Goal: Obtain resource: Download file/media

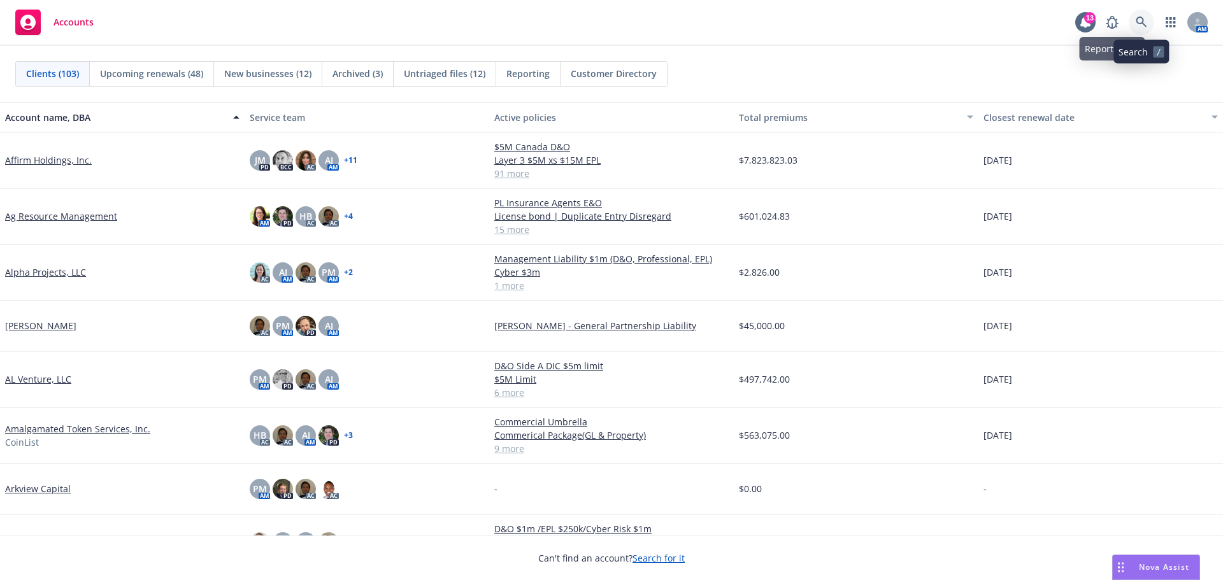
click at [1139, 23] on icon at bounding box center [1140, 22] width 11 height 11
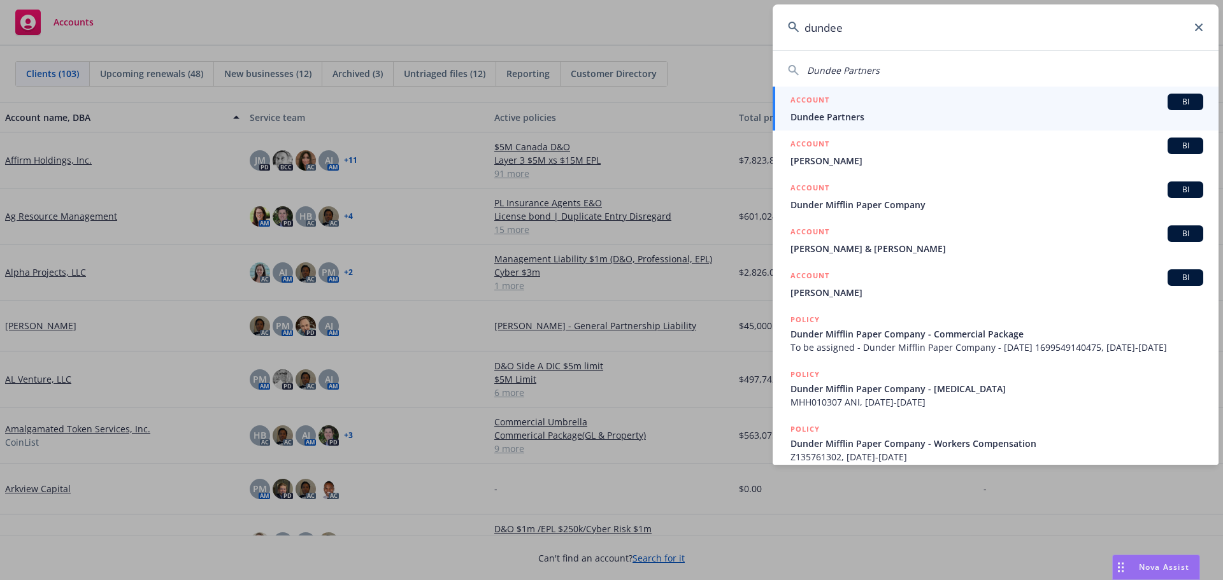
type input "dundee"
click at [837, 109] on div "ACCOUNT BI" at bounding box center [996, 102] width 413 height 17
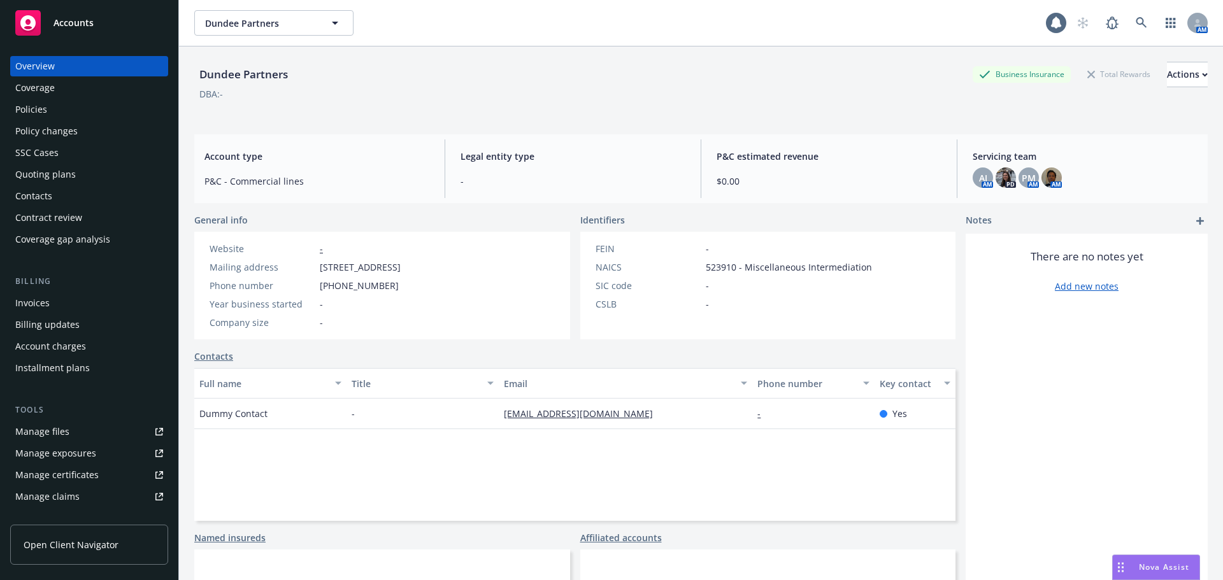
click at [31, 113] on div "Policies" at bounding box center [31, 109] width 32 height 20
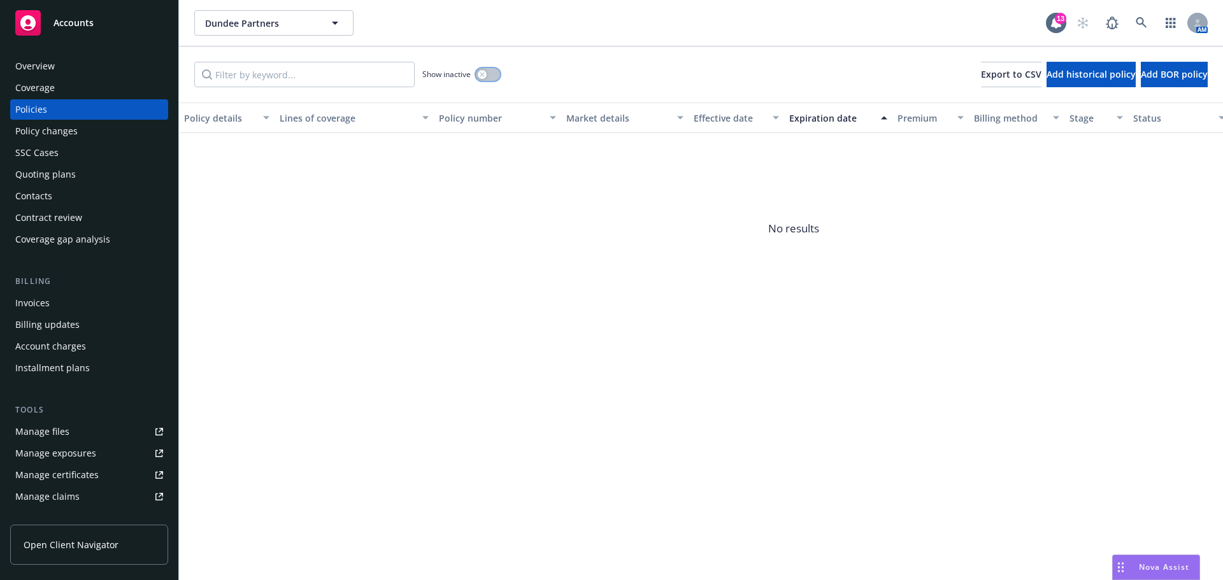
click at [492, 73] on button "button" at bounding box center [488, 74] width 24 height 13
click at [42, 65] on div "Overview" at bounding box center [34, 66] width 39 height 20
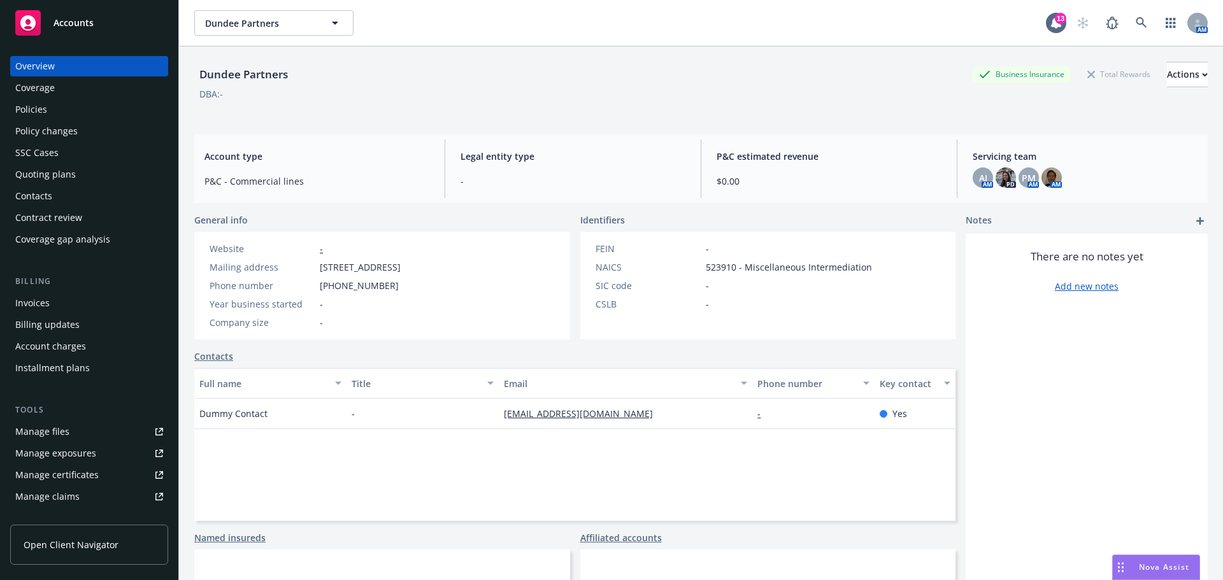
click at [63, 22] on span "Accounts" at bounding box center [73, 23] width 40 height 10
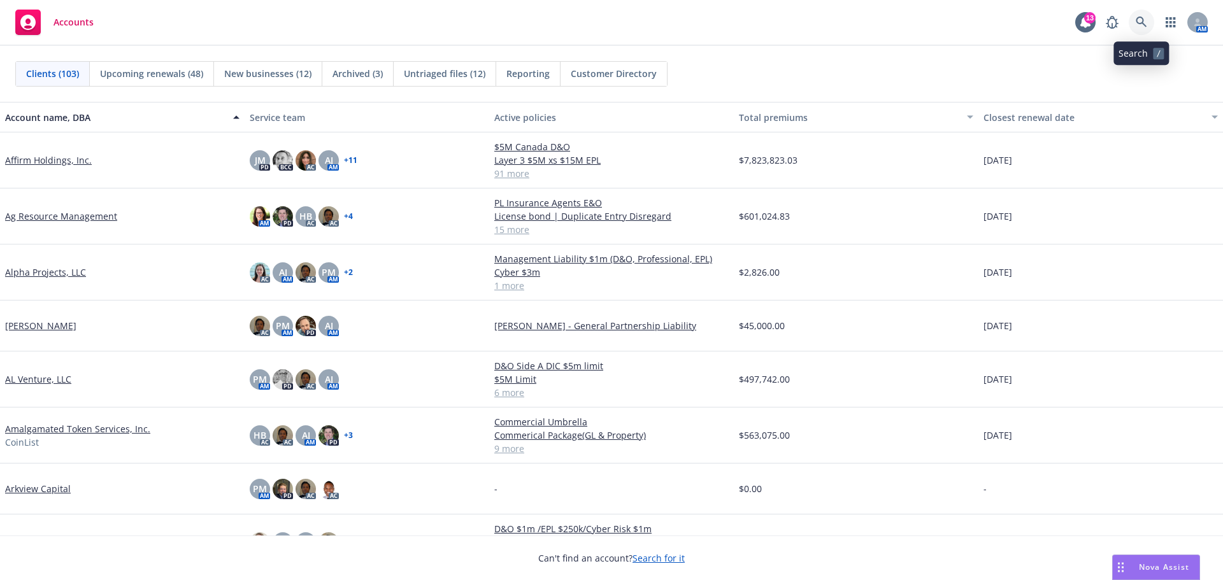
click at [1143, 22] on icon at bounding box center [1140, 22] width 11 height 11
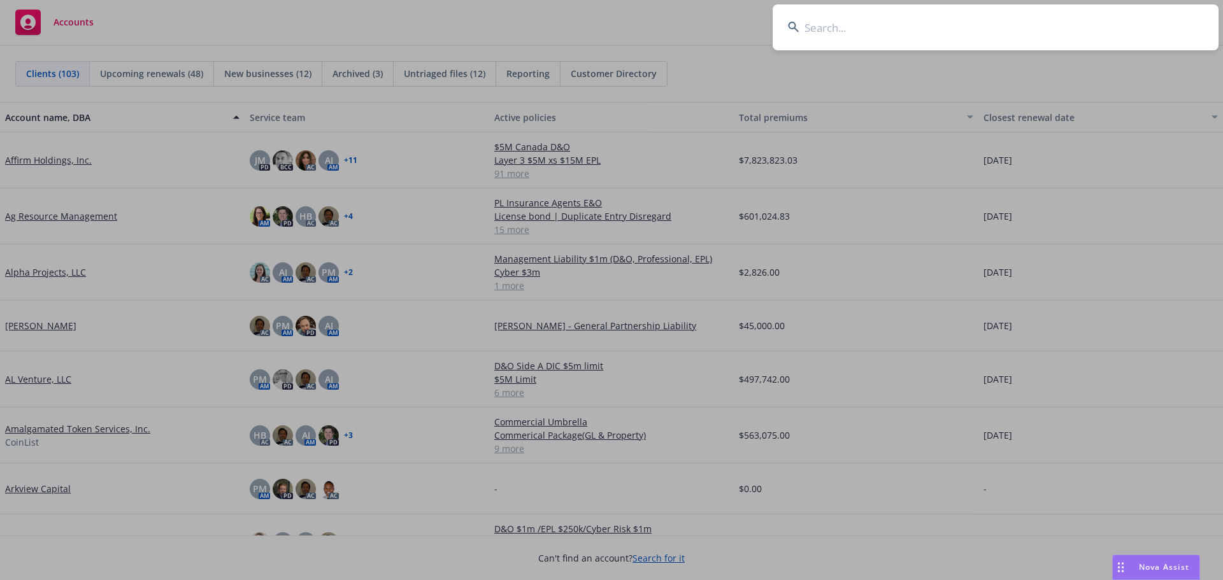
click at [832, 28] on input at bounding box center [995, 27] width 446 height 46
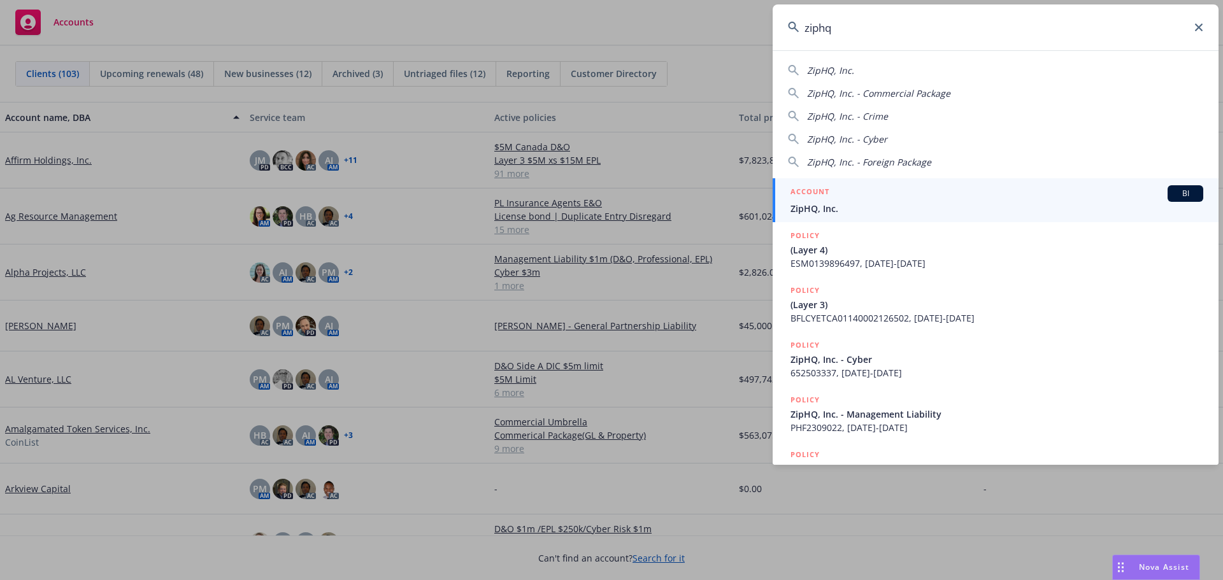
type input "ziphq"
click at [825, 209] on span "ZipHQ, Inc." at bounding box center [996, 208] width 413 height 13
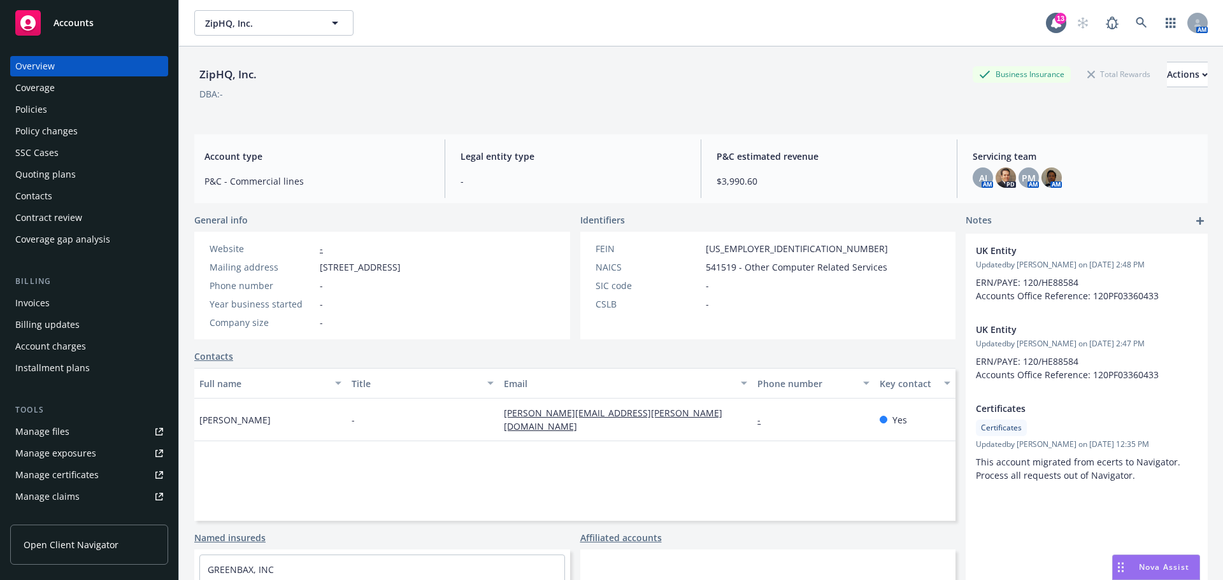
click at [38, 109] on div "Policies" at bounding box center [31, 109] width 32 height 20
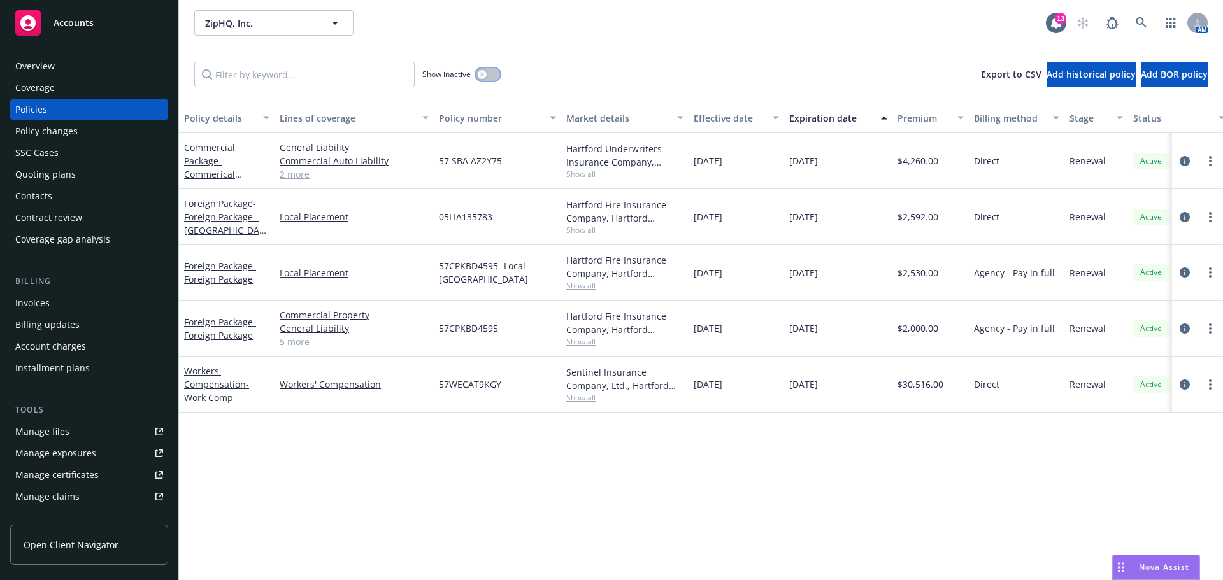
click at [492, 74] on button "button" at bounding box center [488, 74] width 24 height 13
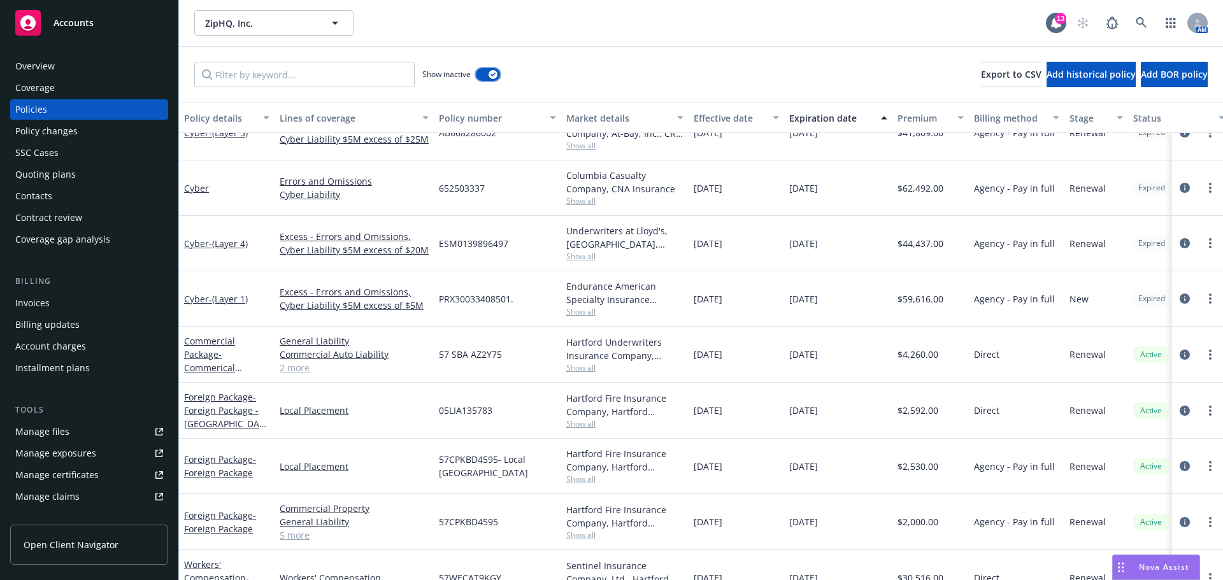
scroll to position [1082, 0]
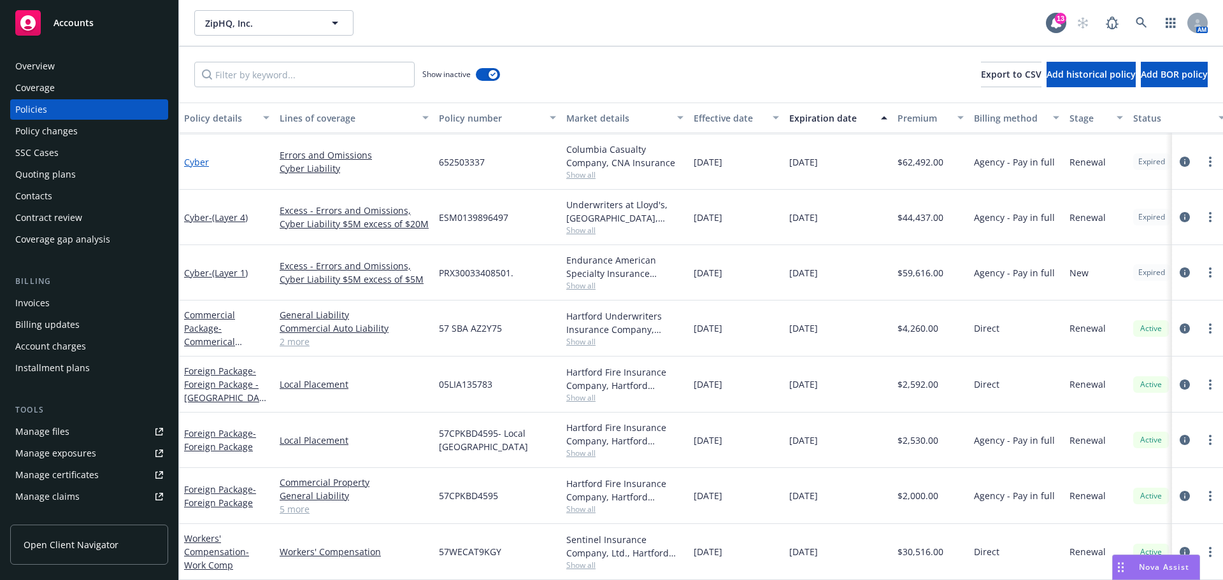
click at [194, 156] on link "Cyber" at bounding box center [196, 162] width 25 height 12
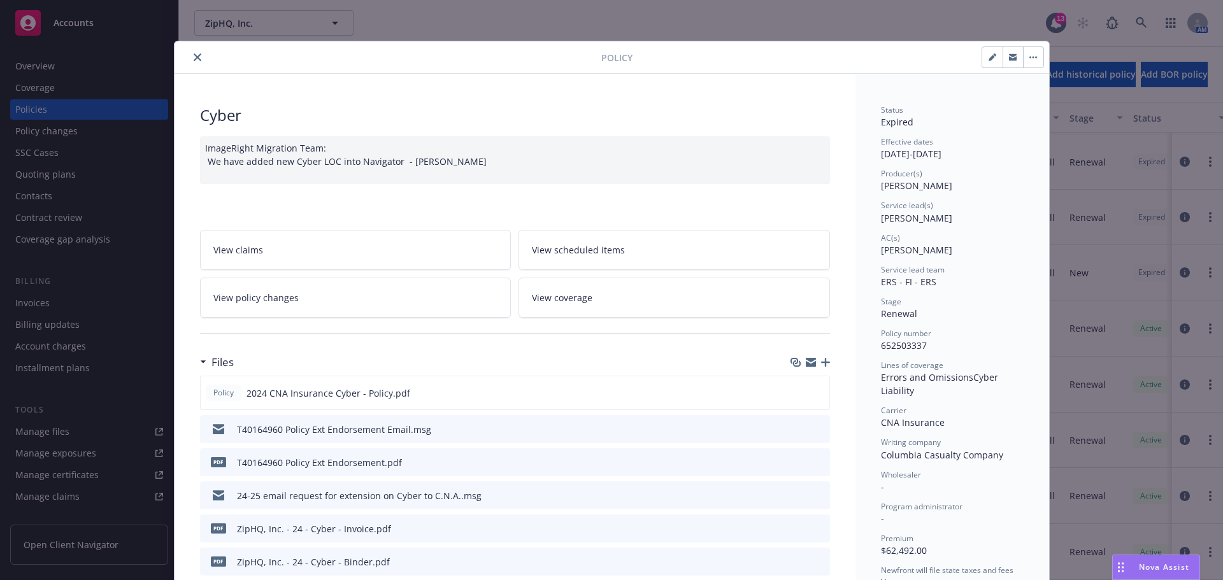
click at [194, 55] on icon "close" at bounding box center [198, 57] width 8 height 8
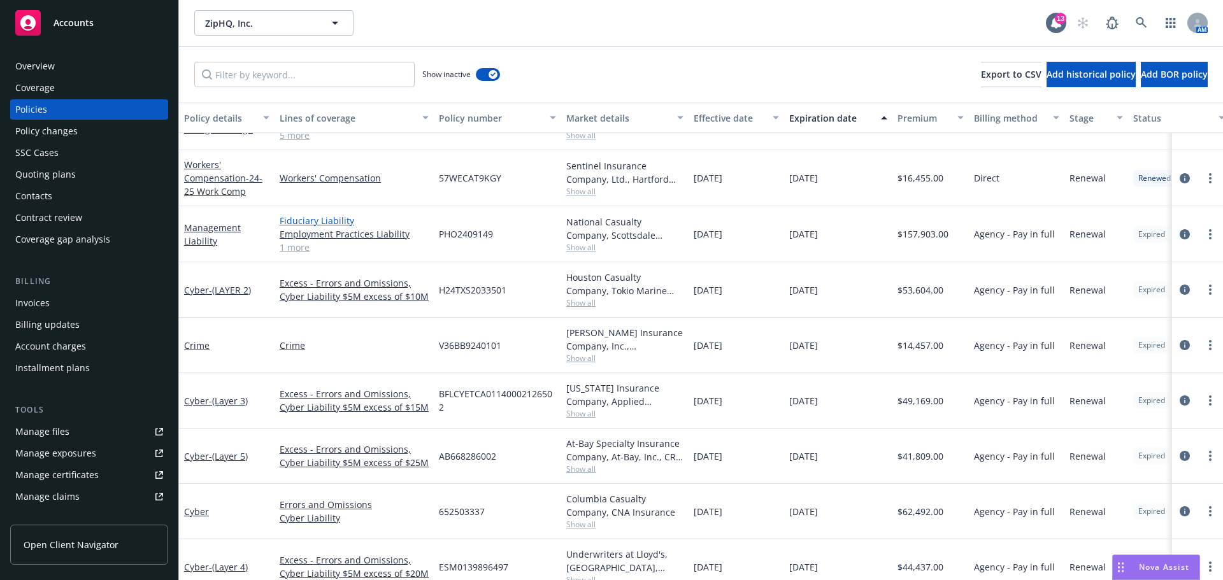
scroll to position [700, 0]
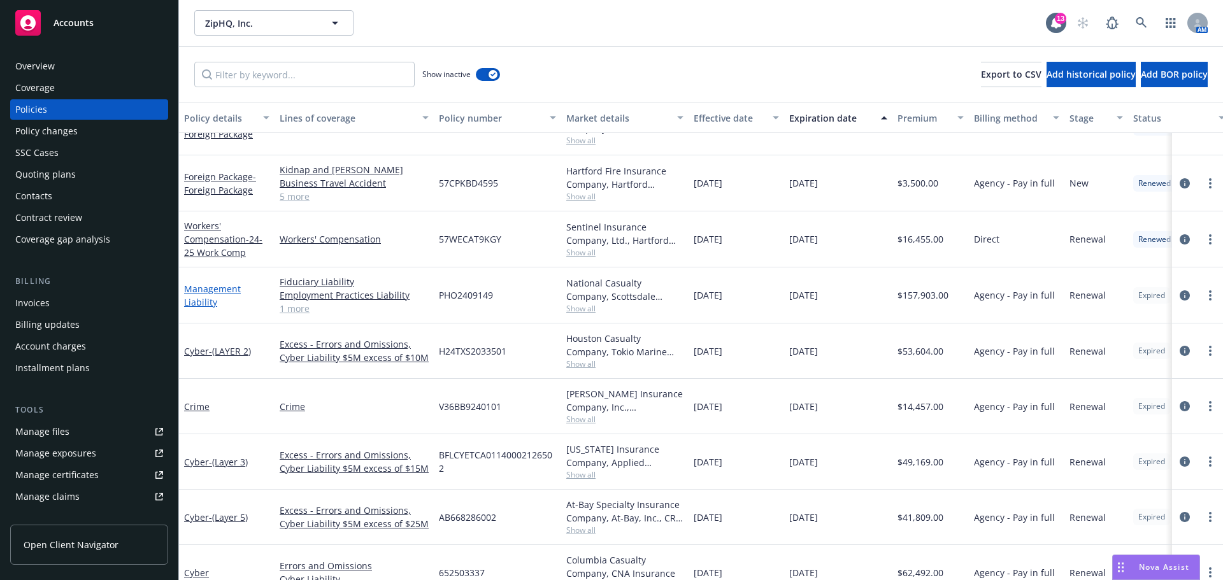
click at [222, 290] on link "Management Liability" at bounding box center [212, 295] width 57 height 25
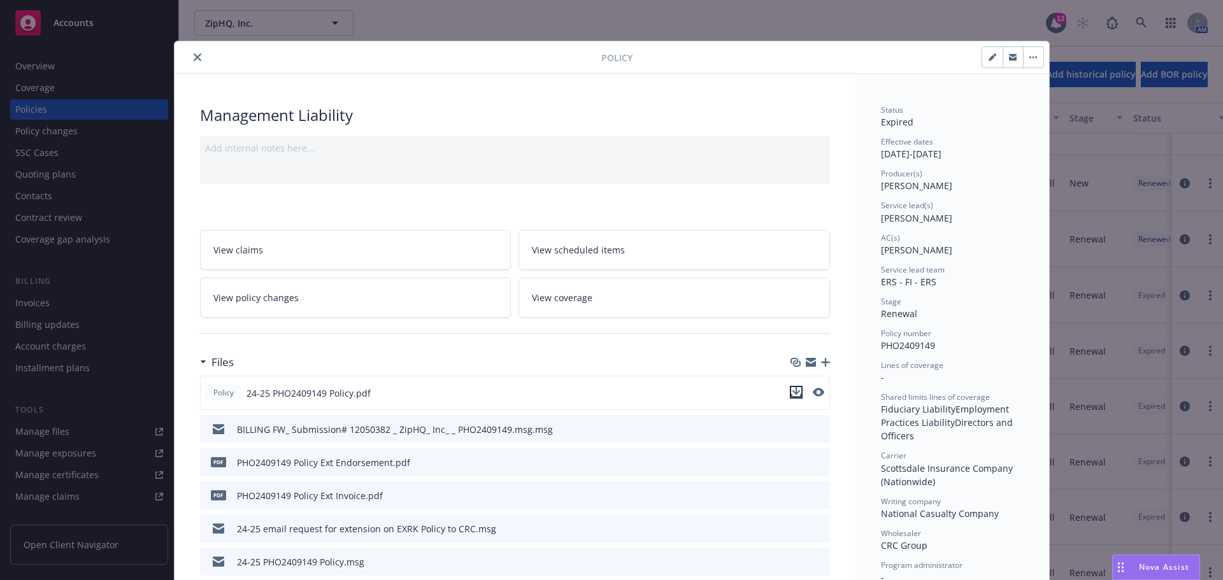
click at [791, 391] on icon "download file" at bounding box center [796, 392] width 10 height 10
click at [194, 56] on icon "close" at bounding box center [198, 57] width 8 height 8
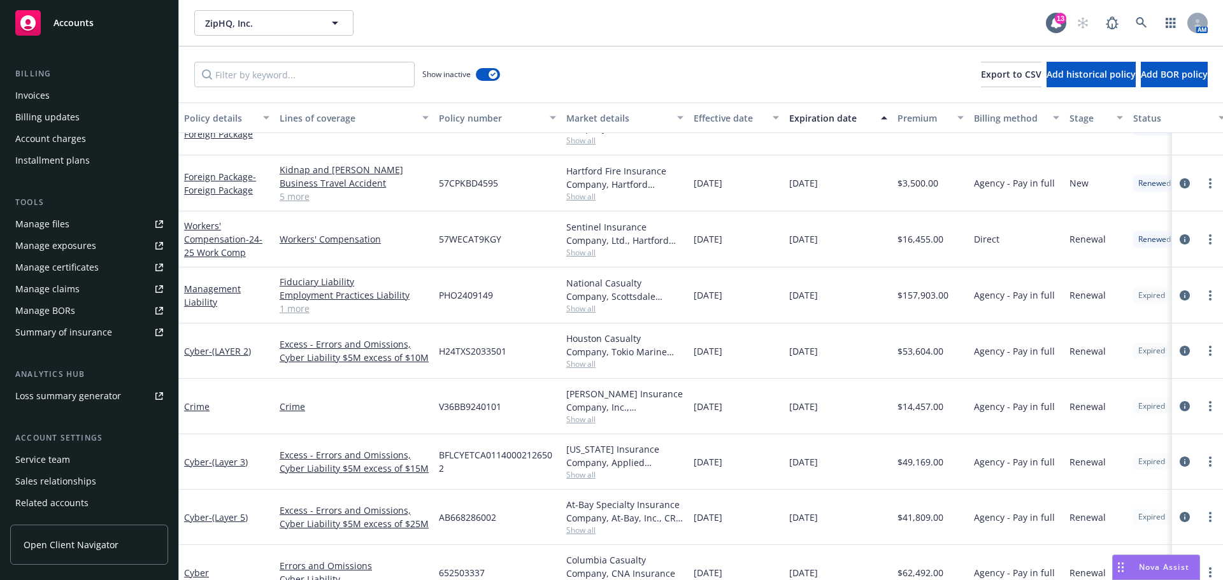
scroll to position [250, 0]
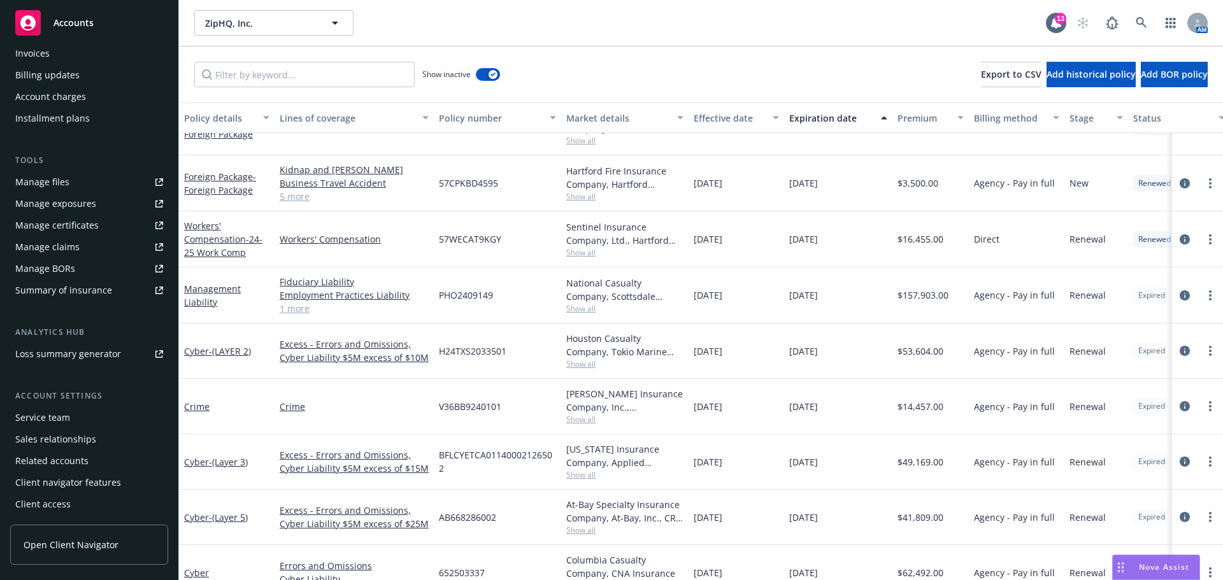
click at [46, 181] on div "Manage files" at bounding box center [42, 182] width 54 height 20
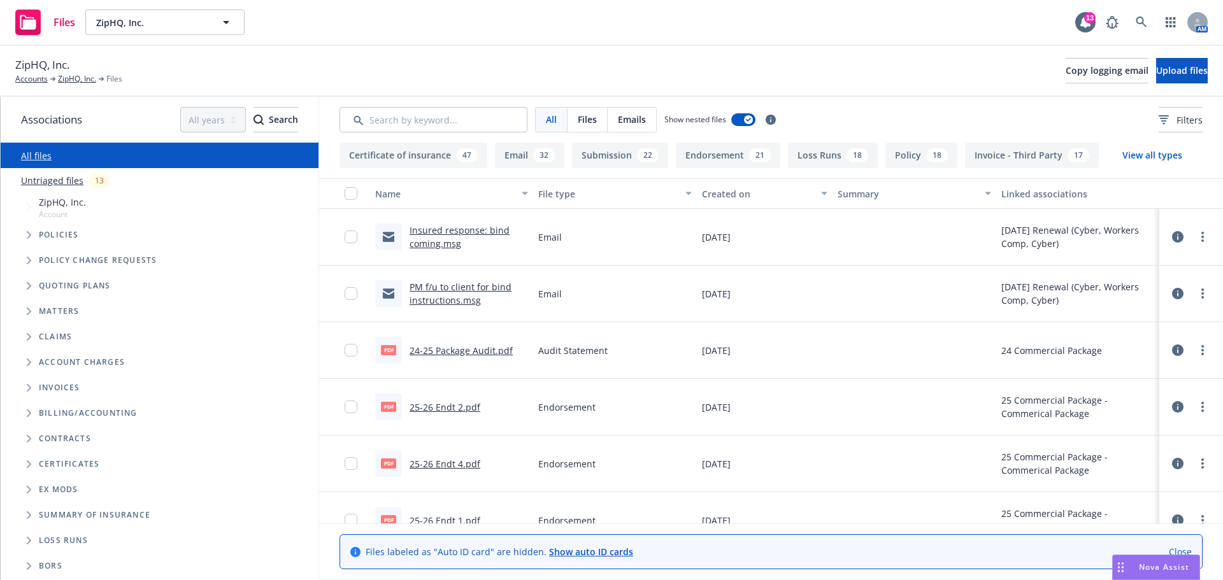
click at [816, 152] on button "Loss Runs 18" at bounding box center [833, 155] width 90 height 25
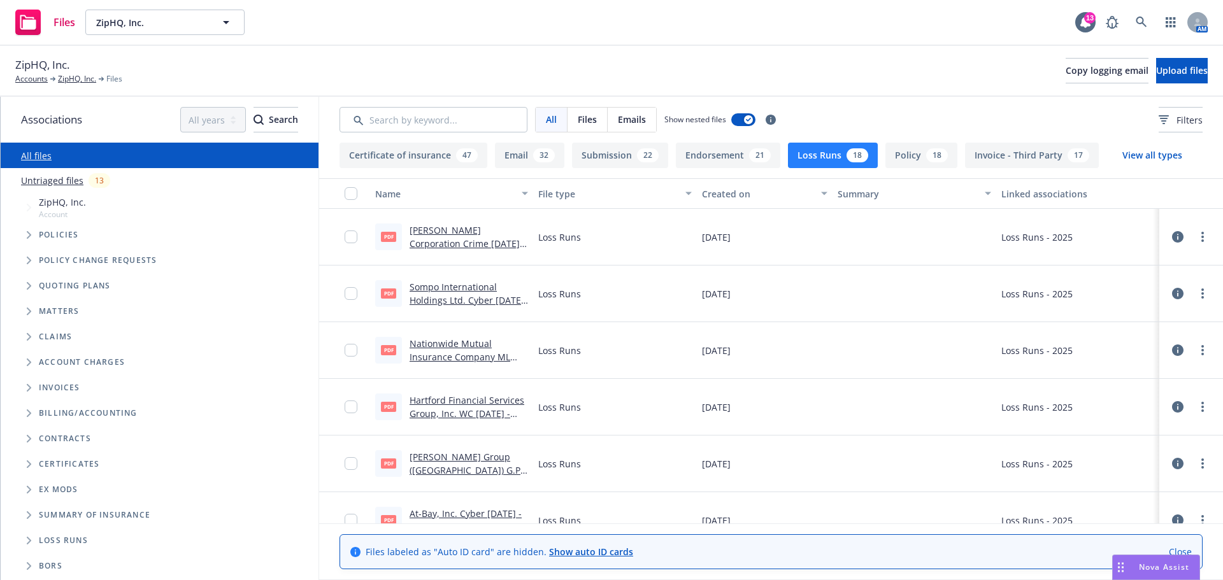
scroll to position [64, 0]
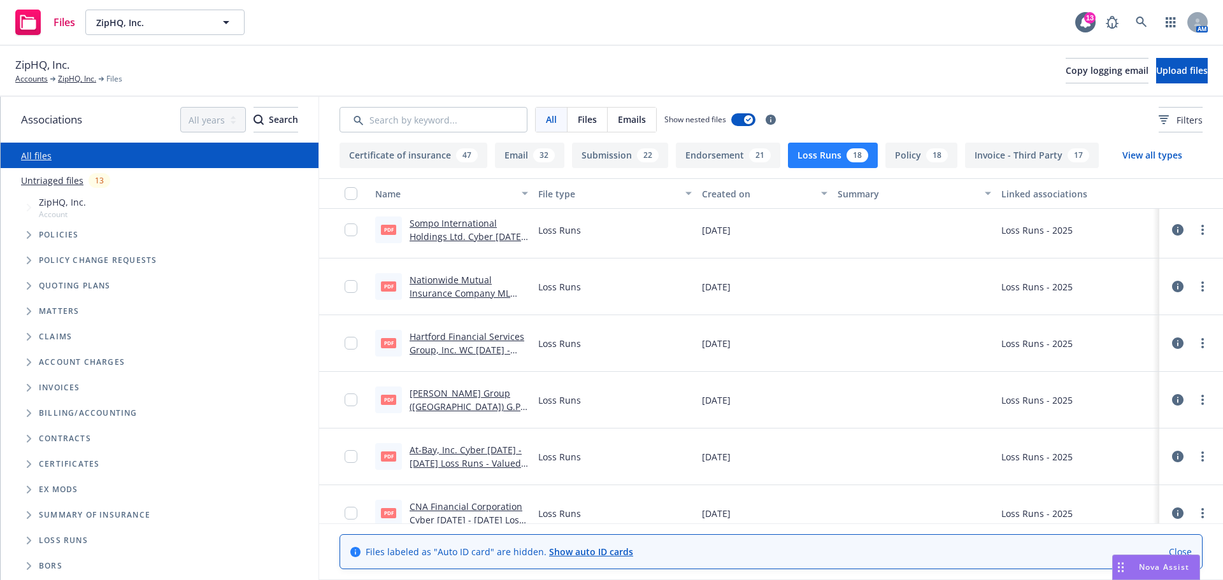
click at [464, 292] on link "Nationwide Mutual Insurance Company ML 2023 - 2024 Loss Runs - Valued 2025-05-3…" at bounding box center [467, 300] width 117 height 52
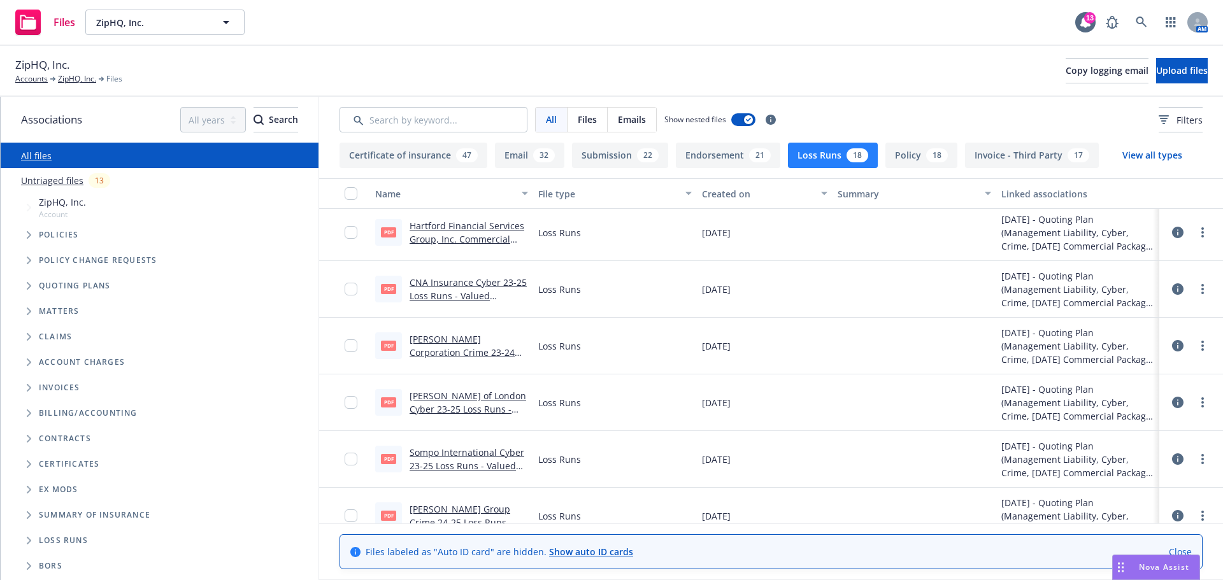
scroll to position [699, 0]
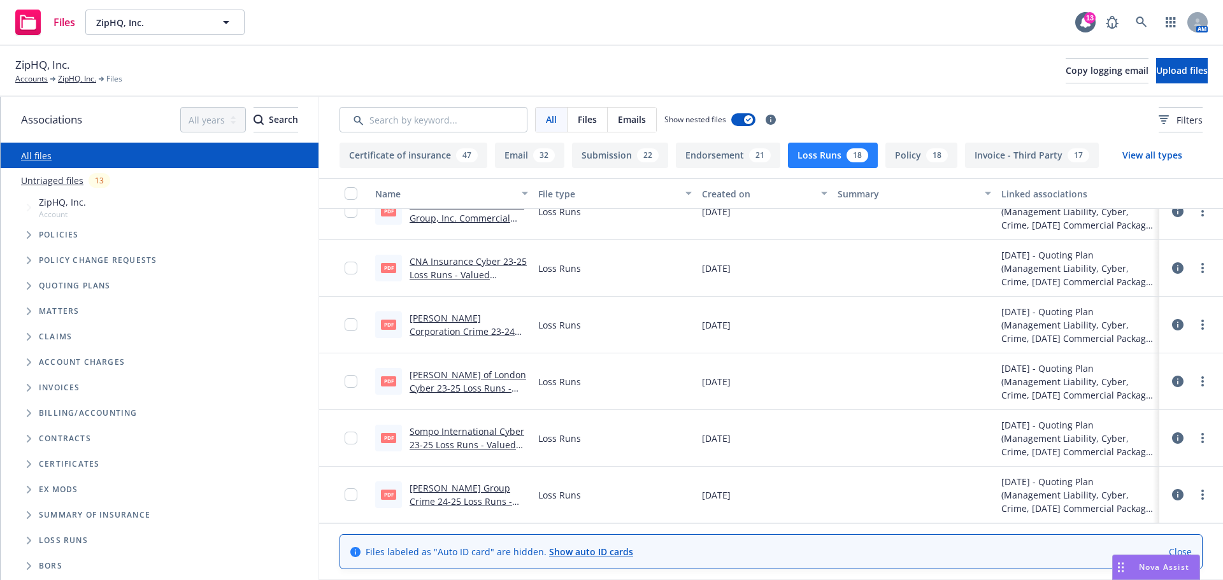
click at [457, 376] on link "Lloyd's of London Cyber 23-25 Loss Runs - Valued 11-18-2024.pdf" at bounding box center [467, 388] width 117 height 39
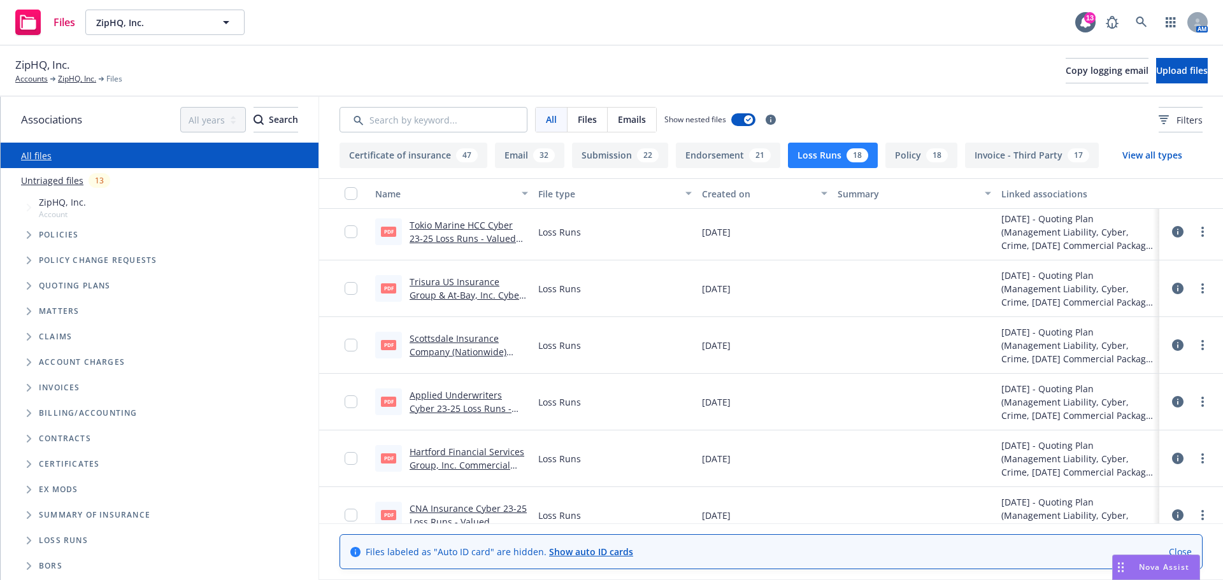
scroll to position [444, 0]
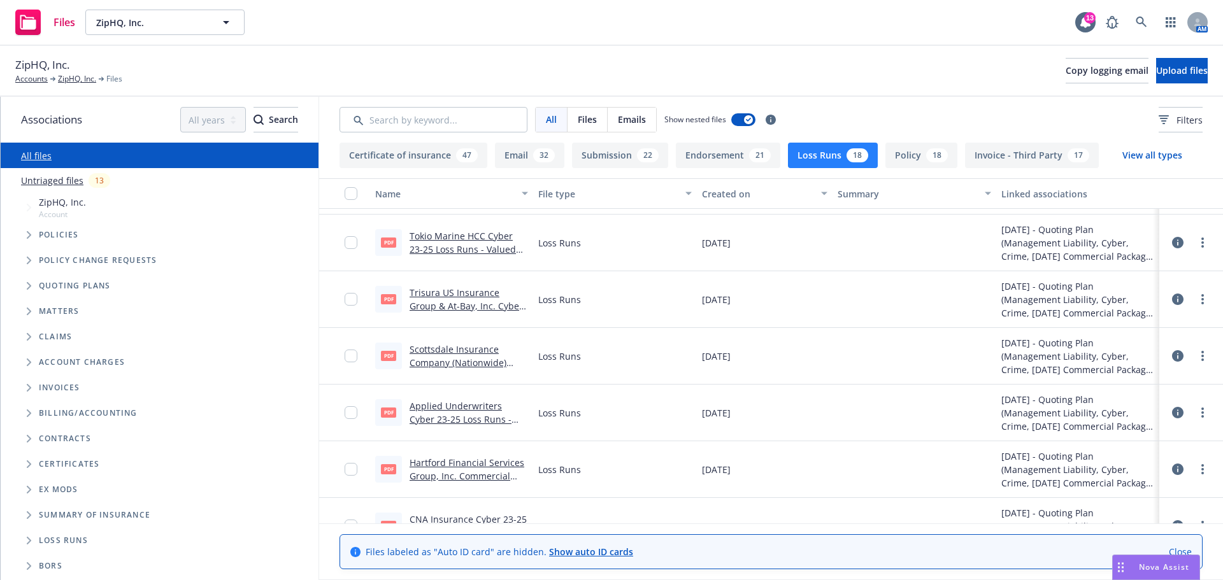
click at [462, 362] on link "Scottsdale Insurance Company (Nationwide) Management Liability 23-25 Loss Runs …" at bounding box center [468, 376] width 118 height 66
